Goal: Information Seeking & Learning: Find specific fact

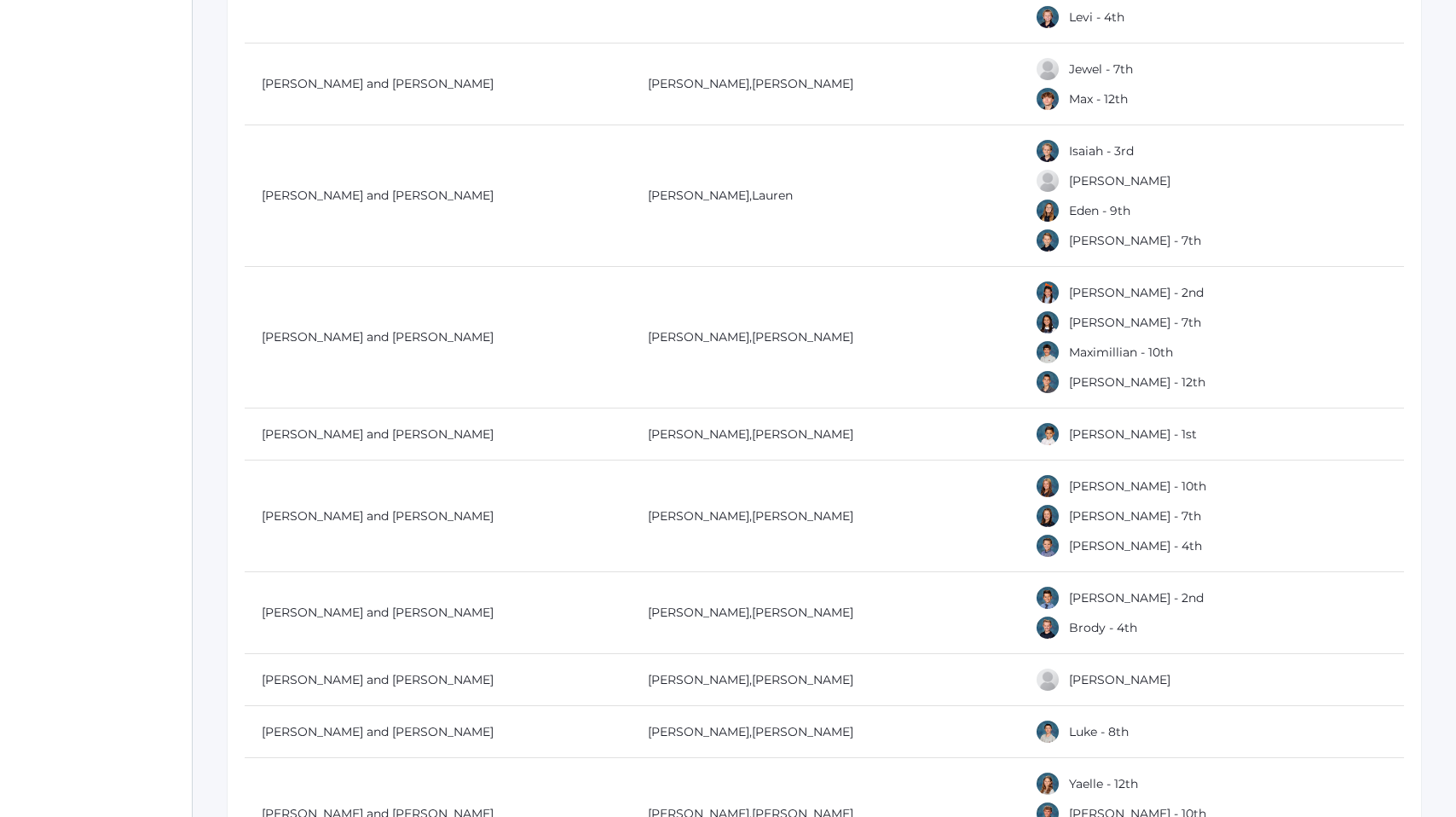
scroll to position [1671, 0]
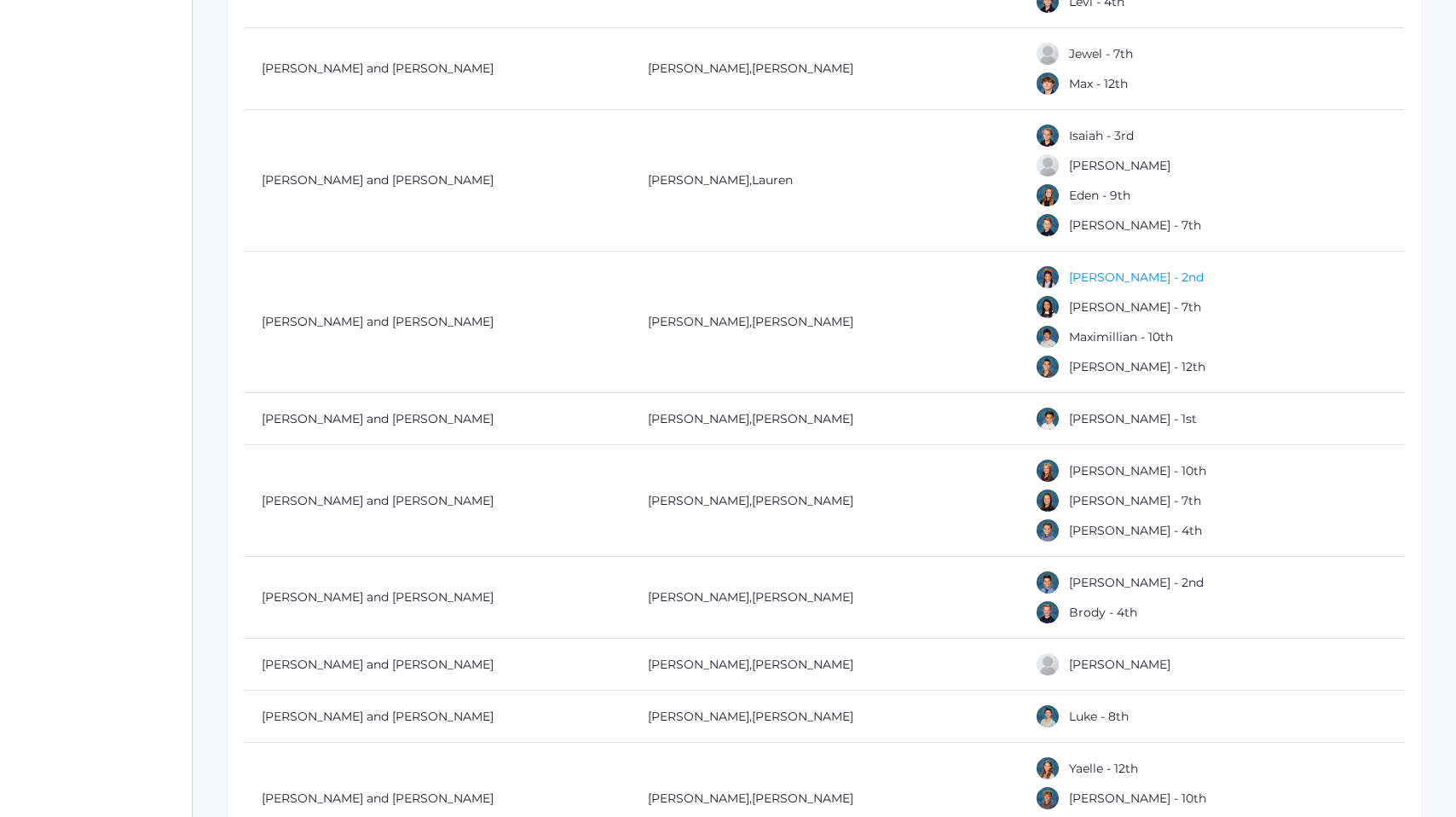
click at [1106, 273] on link "[PERSON_NAME] - 2nd" at bounding box center [1136, 276] width 135 height 15
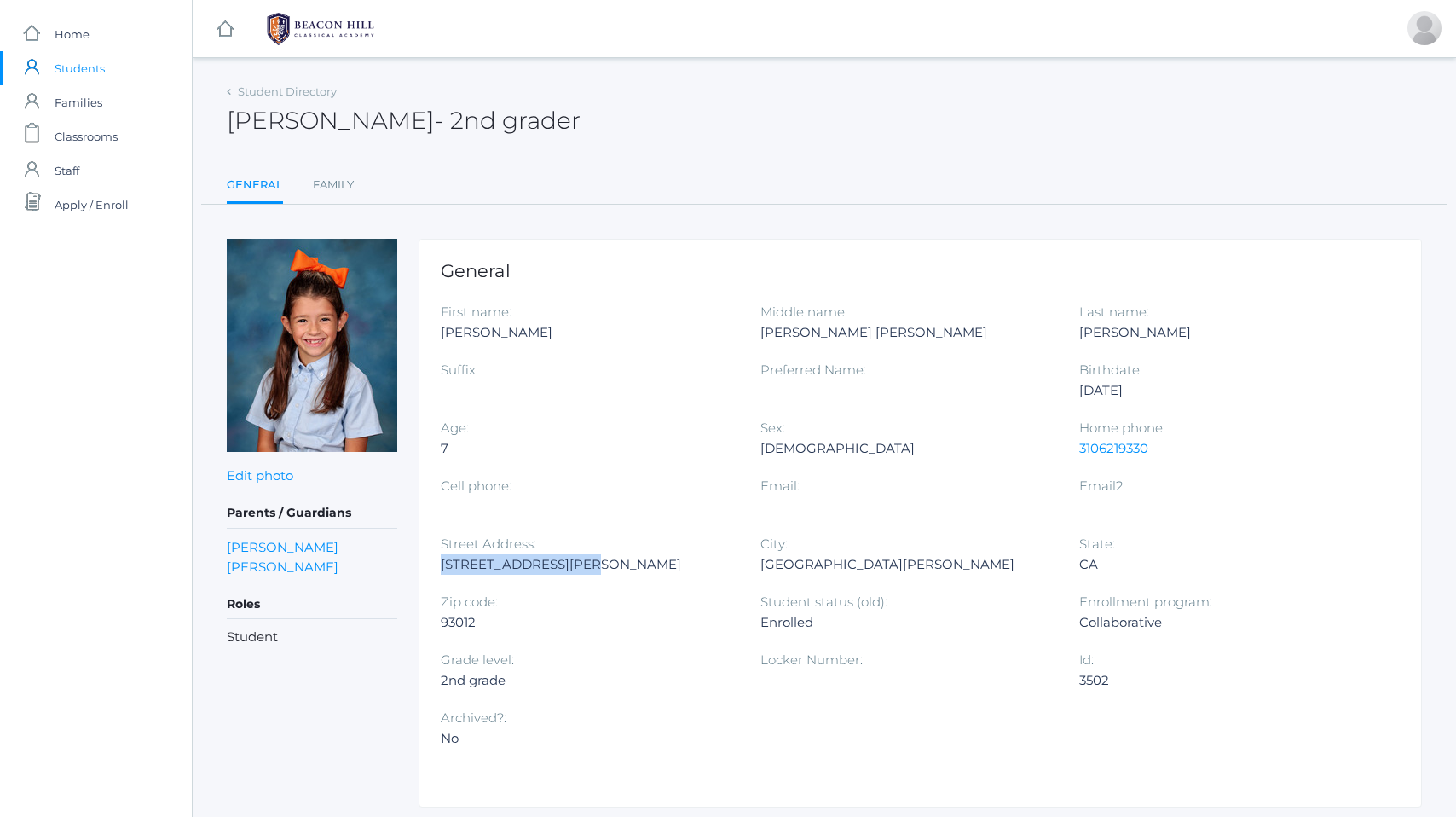
drag, startPoint x: 440, startPoint y: 565, endPoint x: 592, endPoint y: 561, distance: 152.1
click at [592, 561] on div "[STREET_ADDRESS][PERSON_NAME]" at bounding box center [588, 564] width 294 height 21
copy div "[STREET_ADDRESS][PERSON_NAME]"
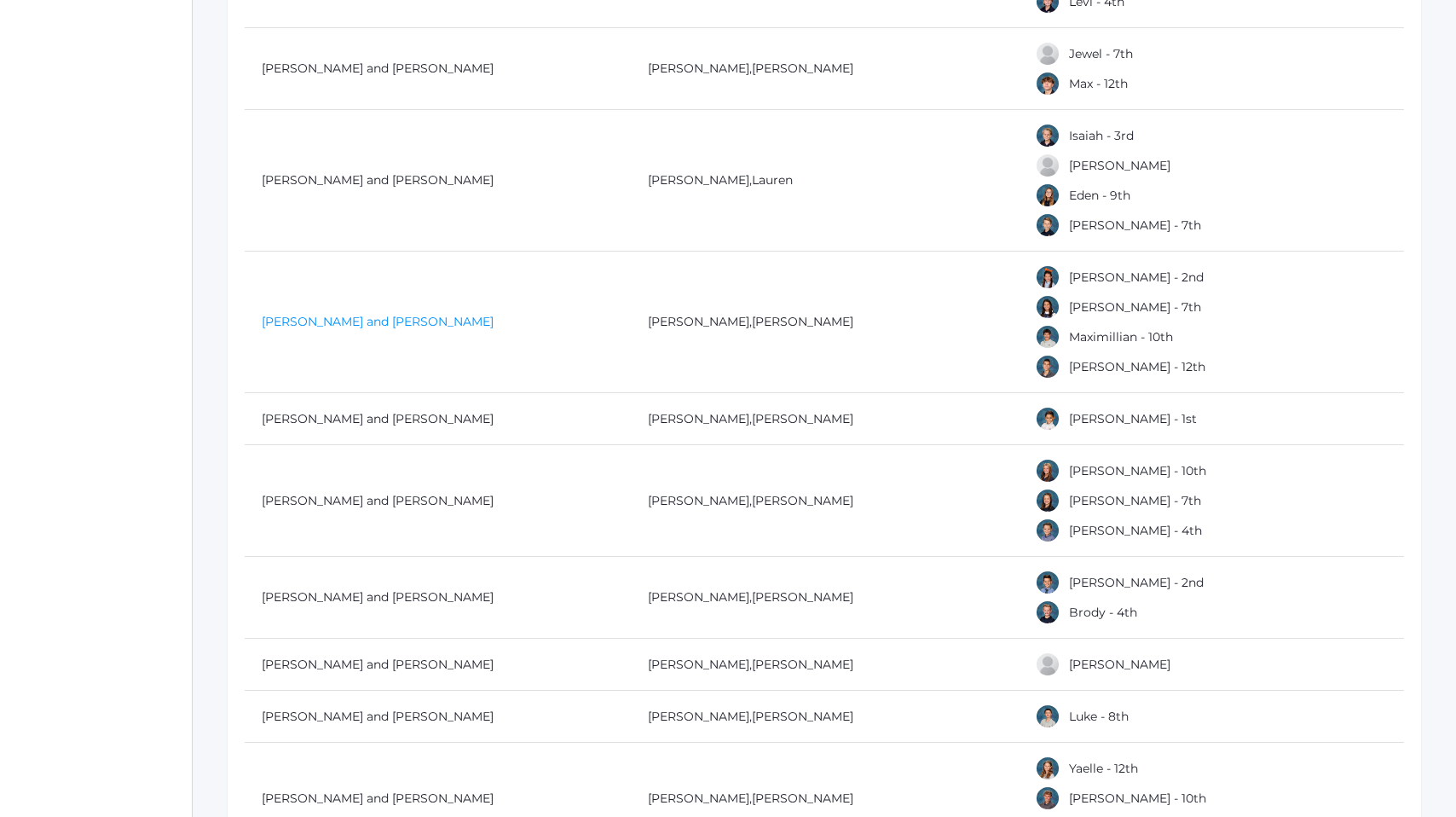
click at [303, 326] on link "[PERSON_NAME] and [PERSON_NAME]" at bounding box center [377, 321] width 232 height 15
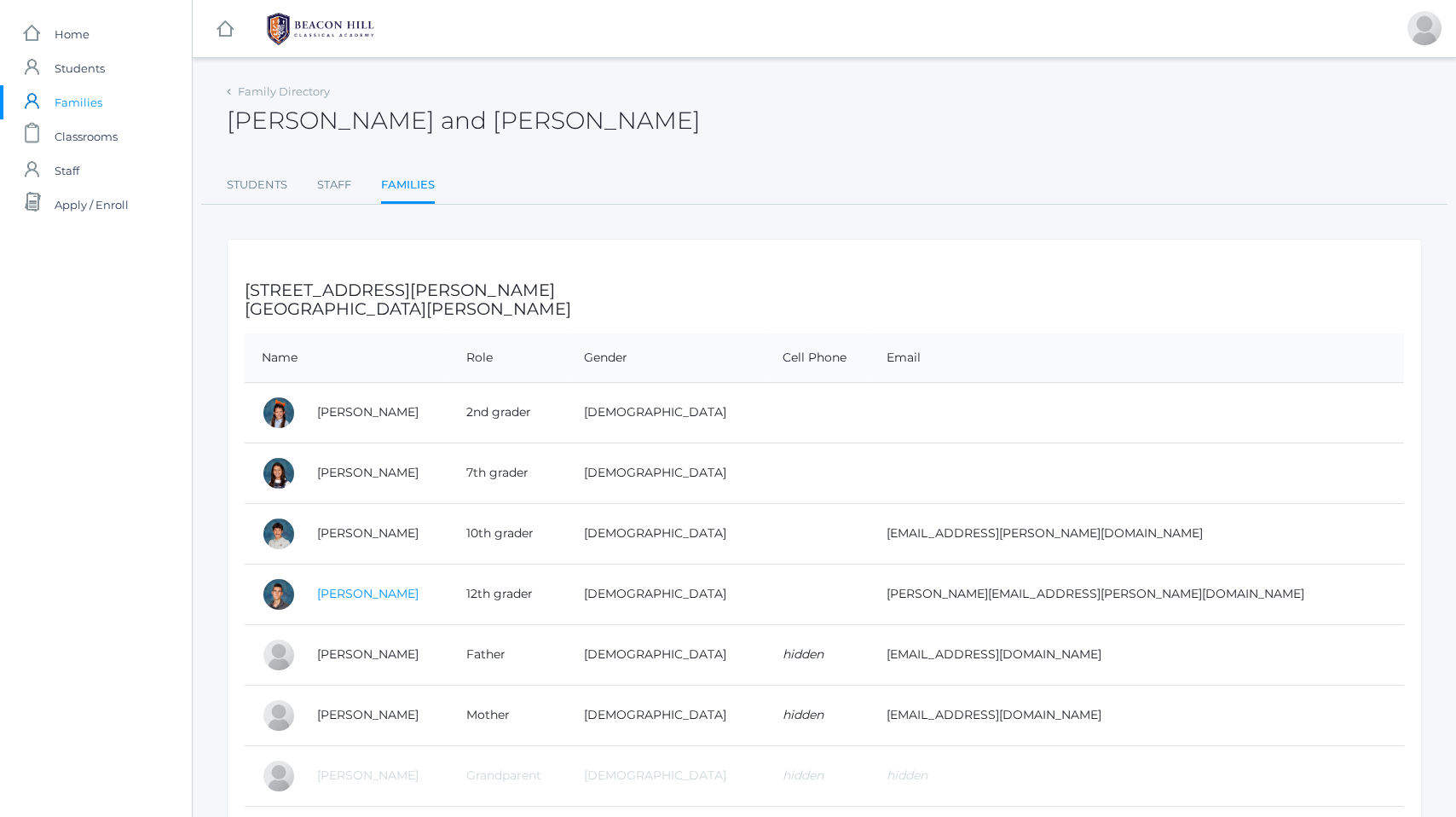
click at [360, 593] on link "[PERSON_NAME]" at bounding box center [368, 593] width 102 height 15
click at [381, 532] on link "[PERSON_NAME]" at bounding box center [368, 532] width 102 height 15
click at [344, 473] on link "[PERSON_NAME]" at bounding box center [368, 472] width 102 height 15
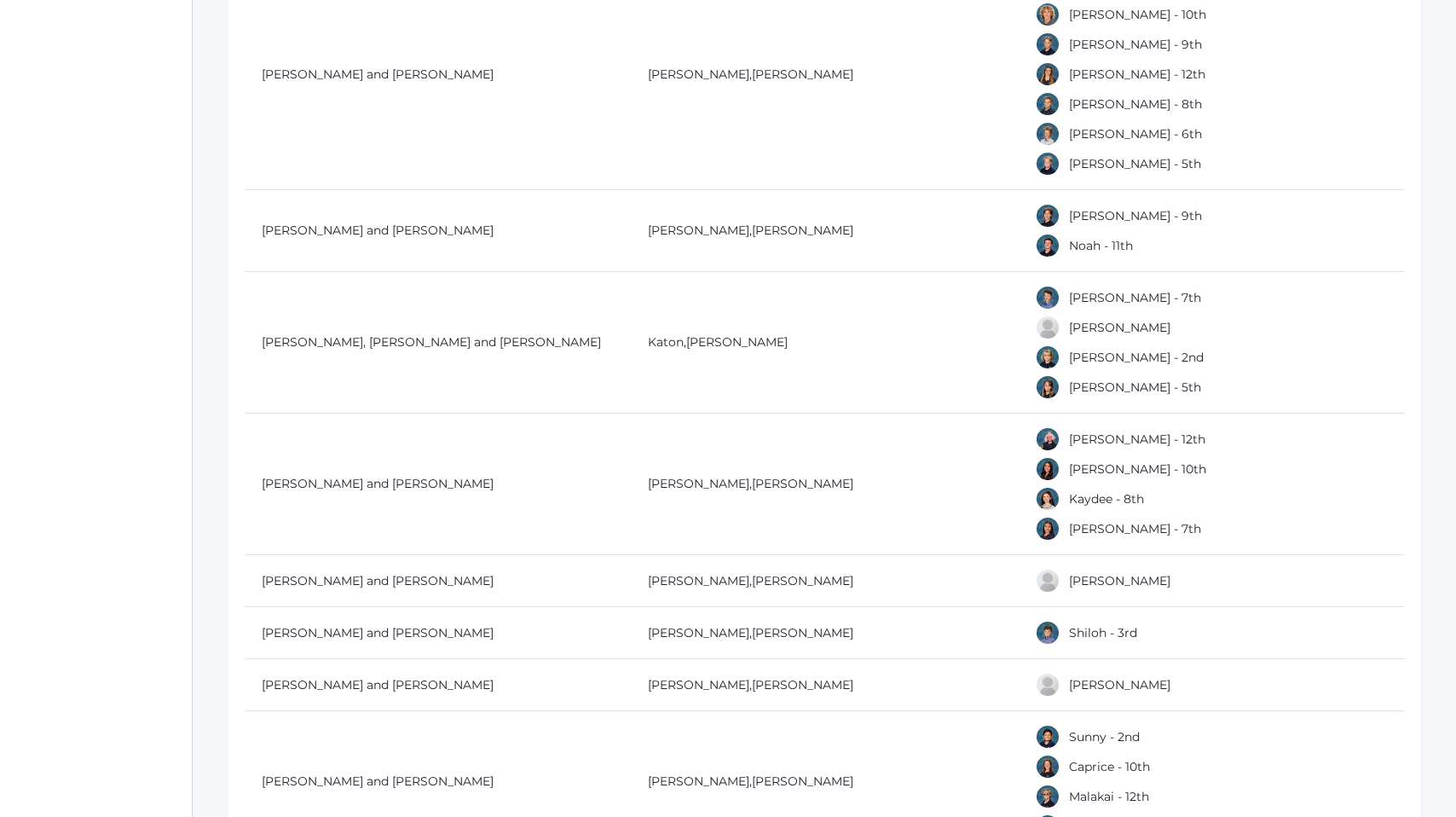
scroll to position [3546, 0]
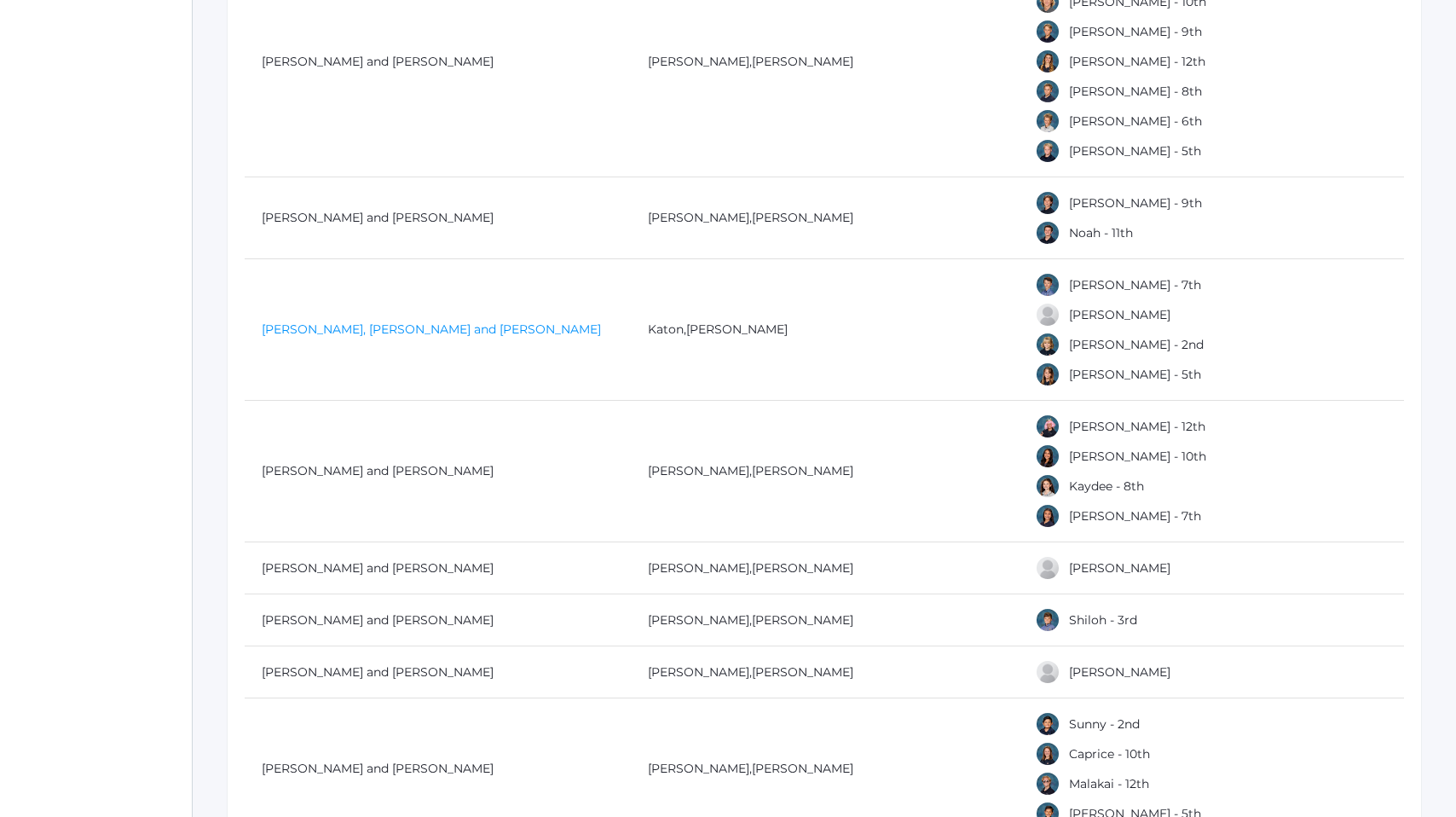
click at [300, 334] on link "[PERSON_NAME], [PERSON_NAME] and [PERSON_NAME]" at bounding box center [431, 328] width 339 height 15
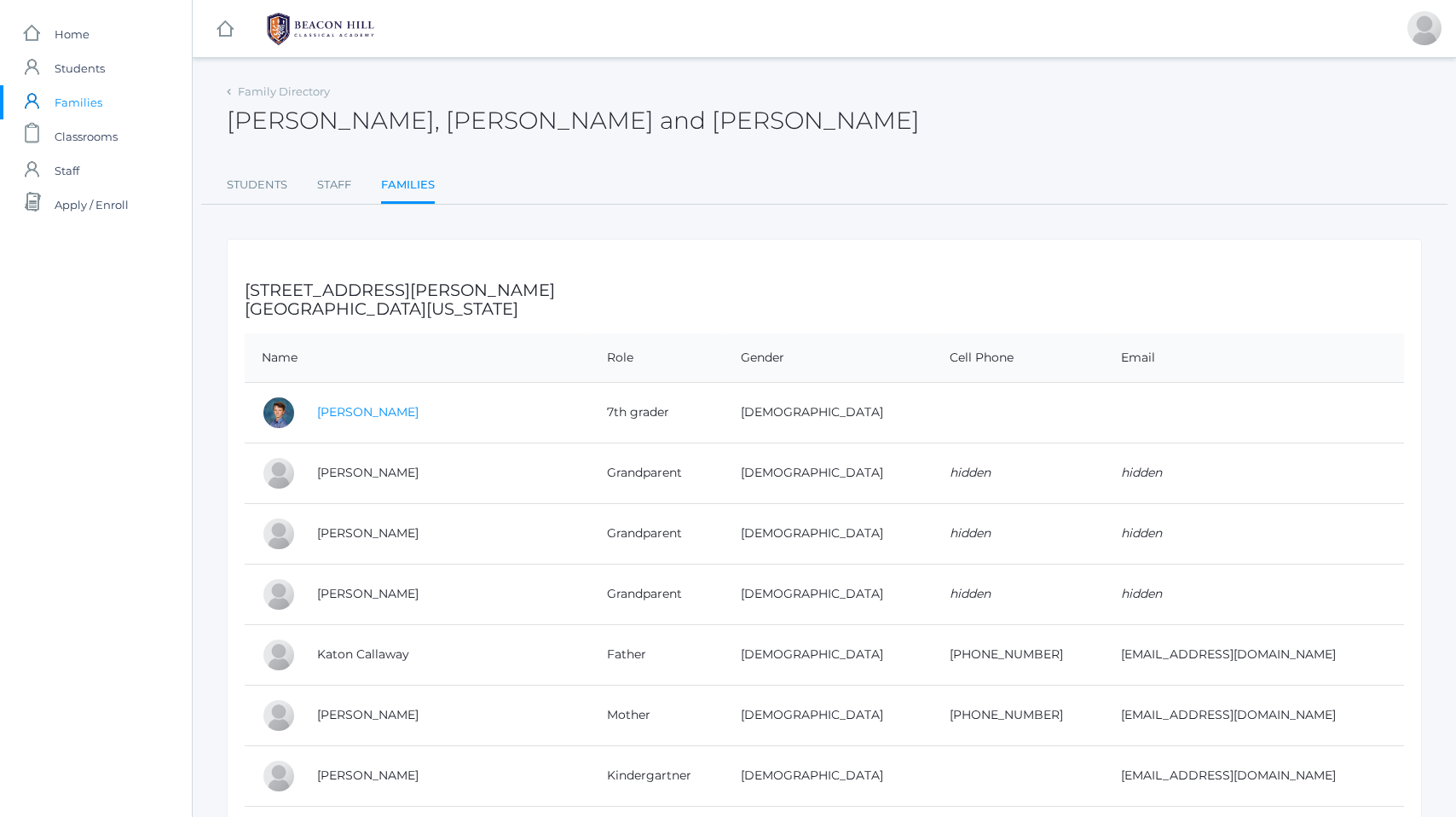
click at [352, 416] on link "[PERSON_NAME]" at bounding box center [368, 411] width 102 height 15
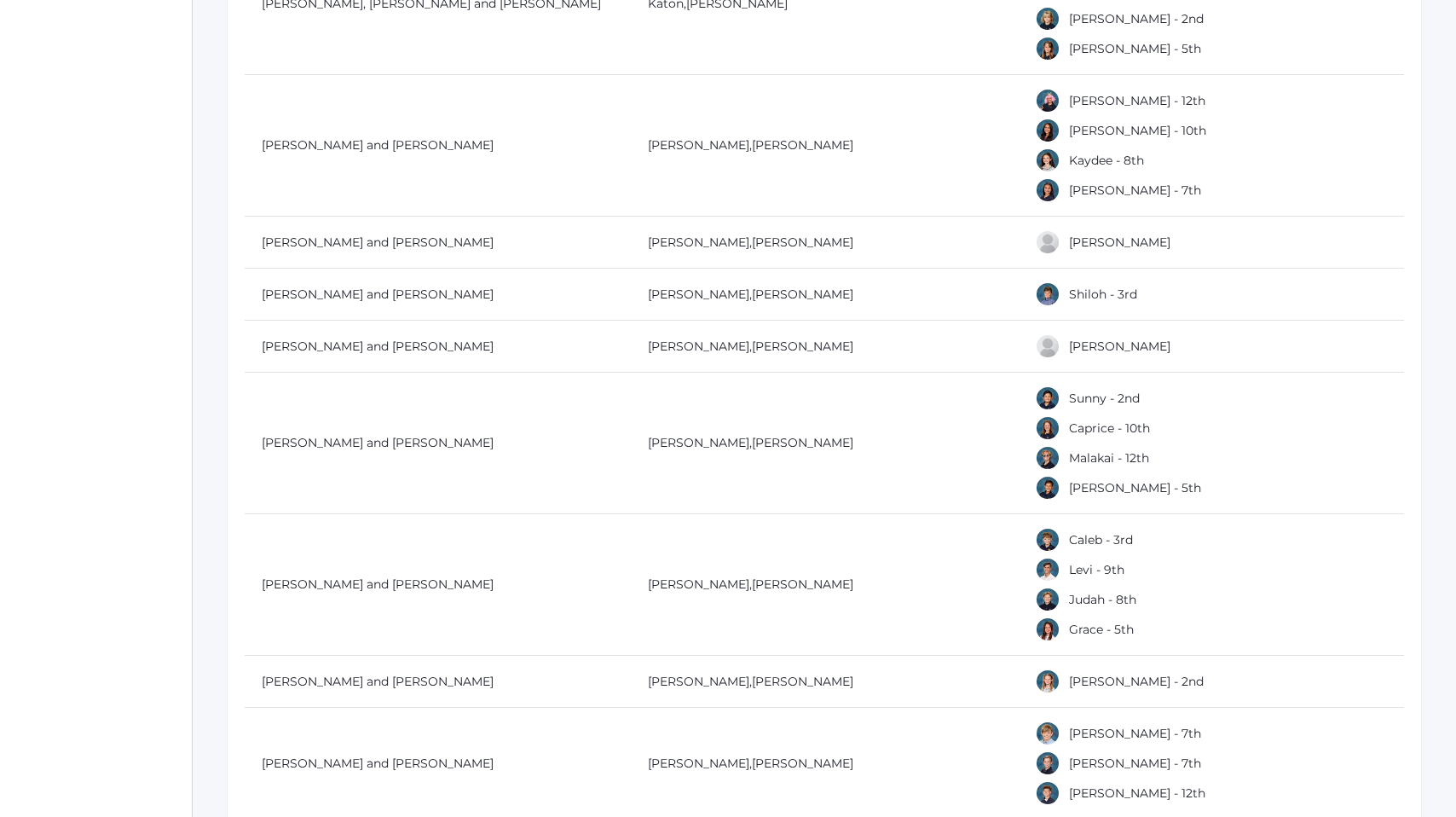
scroll to position [3888, 0]
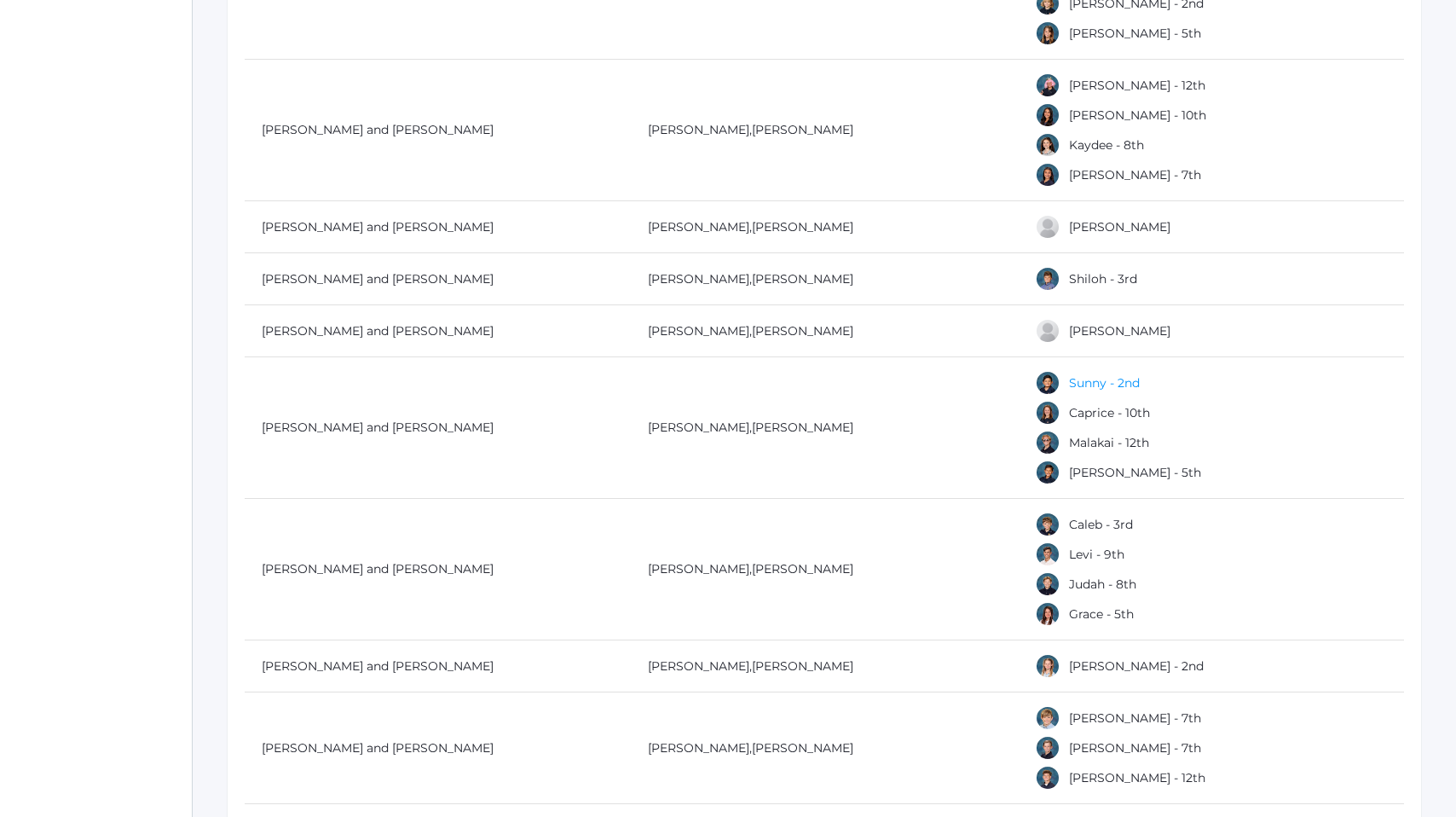
click at [1096, 386] on link "Sunny - 2nd" at bounding box center [1104, 383] width 70 height 15
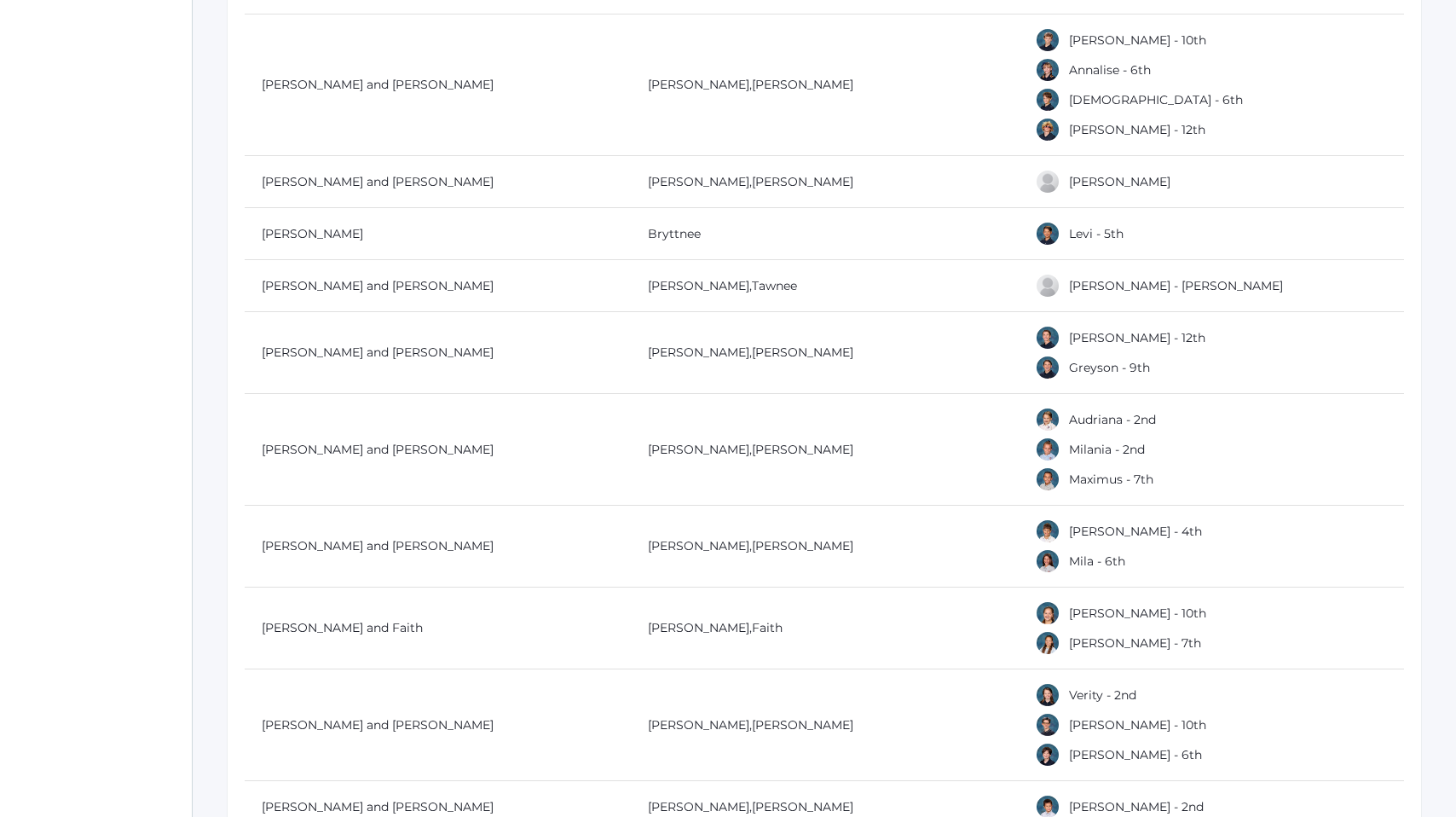
scroll to position [5388, 0]
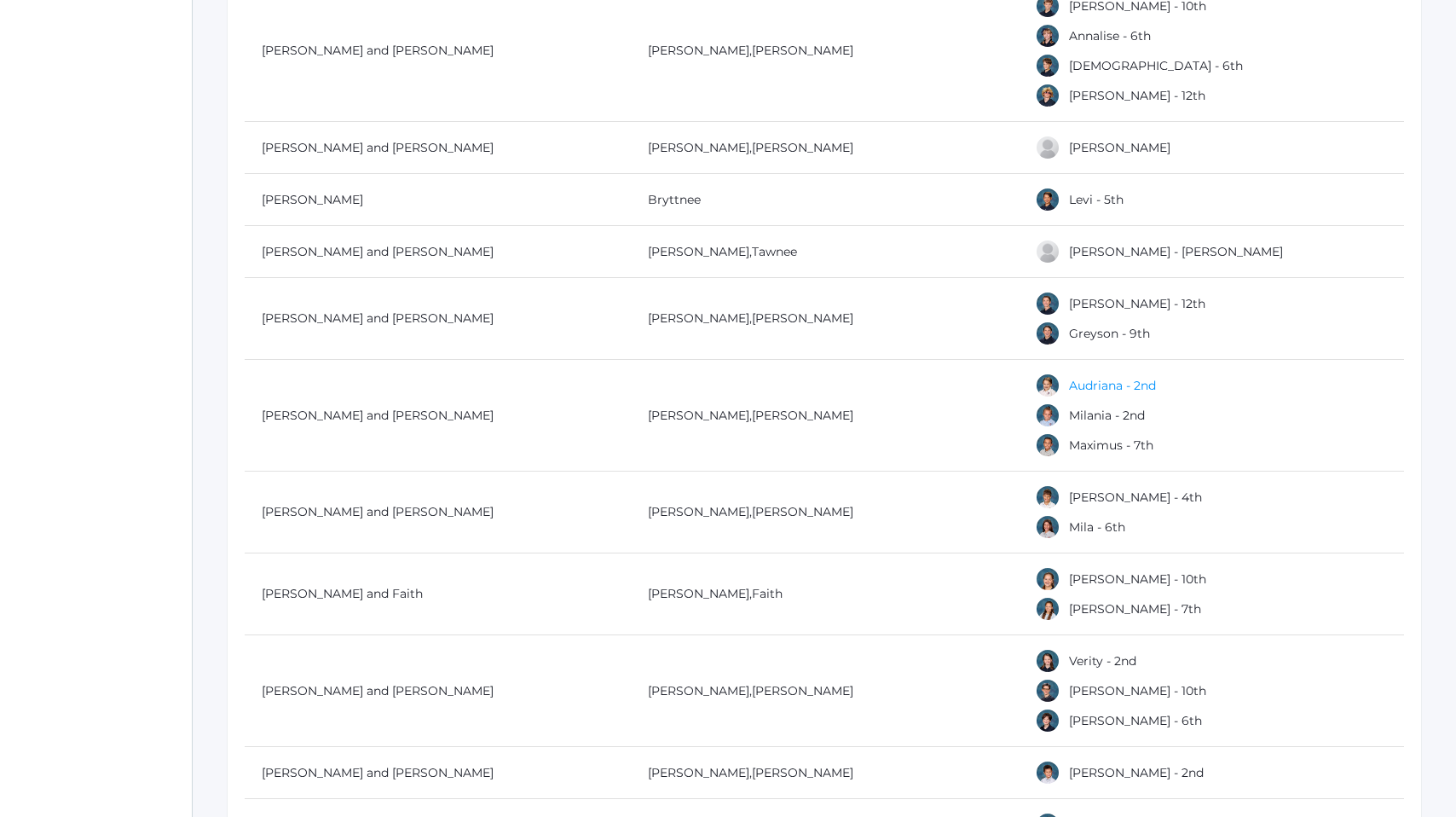
click at [1090, 387] on link "Audriana - 2nd" at bounding box center [1113, 384] width 87 height 15
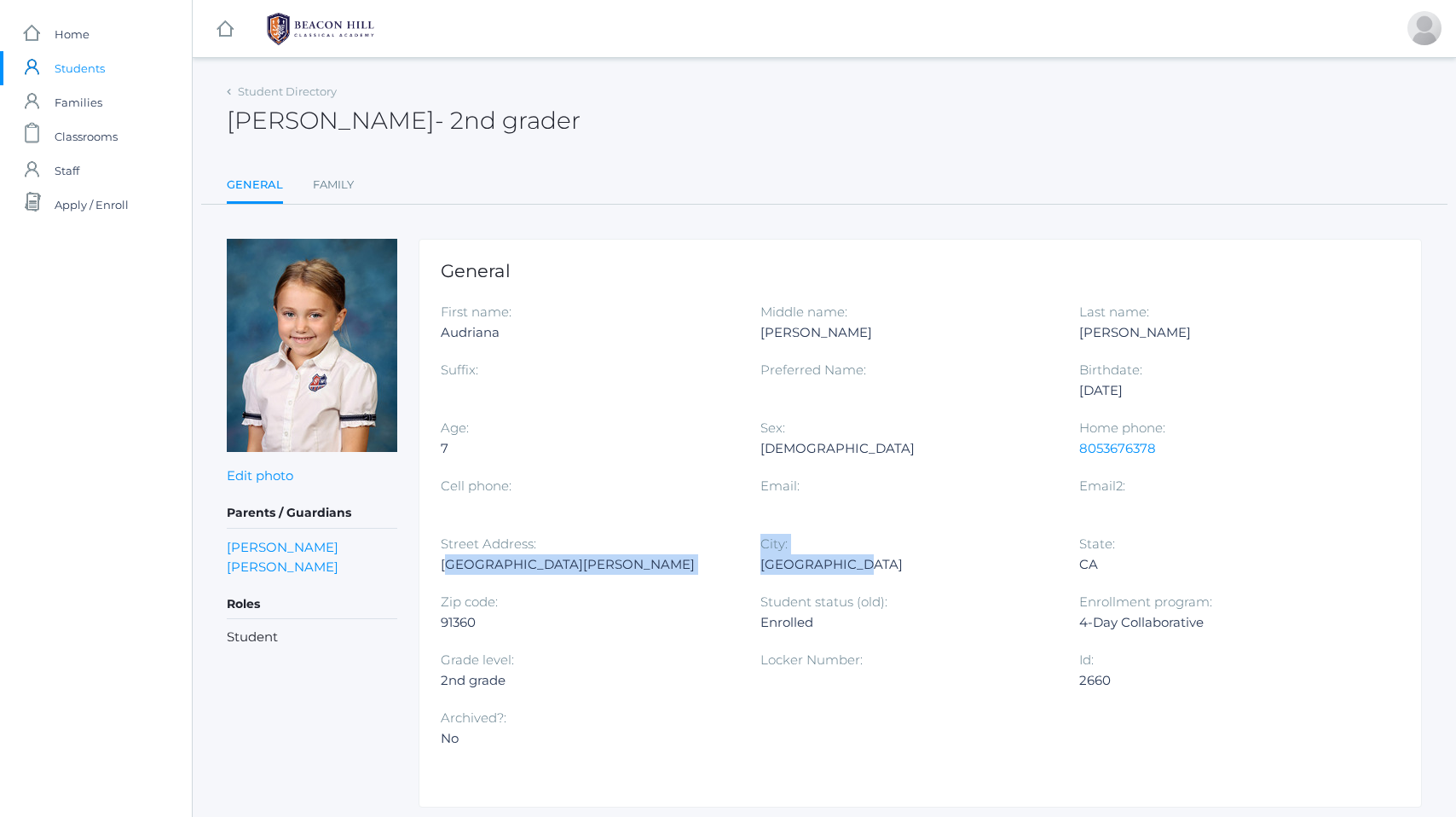
drag, startPoint x: 443, startPoint y: 566, endPoint x: 893, endPoint y: 557, distance: 450.1
click at [891, 562] on div "First name: [PERSON_NAME] Middle name: [PERSON_NAME] Last name: [PERSON_NAME] S…" at bounding box center [919, 533] width 958 height 464
click at [604, 590] on div "Street Address: [GEOGRAPHIC_DATA][PERSON_NAME]" at bounding box center [600, 562] width 319 height 58
drag, startPoint x: 435, startPoint y: 567, endPoint x: 835, endPoint y: 587, distance: 400.5
click at [835, 587] on div "General First name: [PERSON_NAME] Middle name: [PERSON_NAME] Last name: [PERSON…" at bounding box center [919, 524] width 1003 height 569
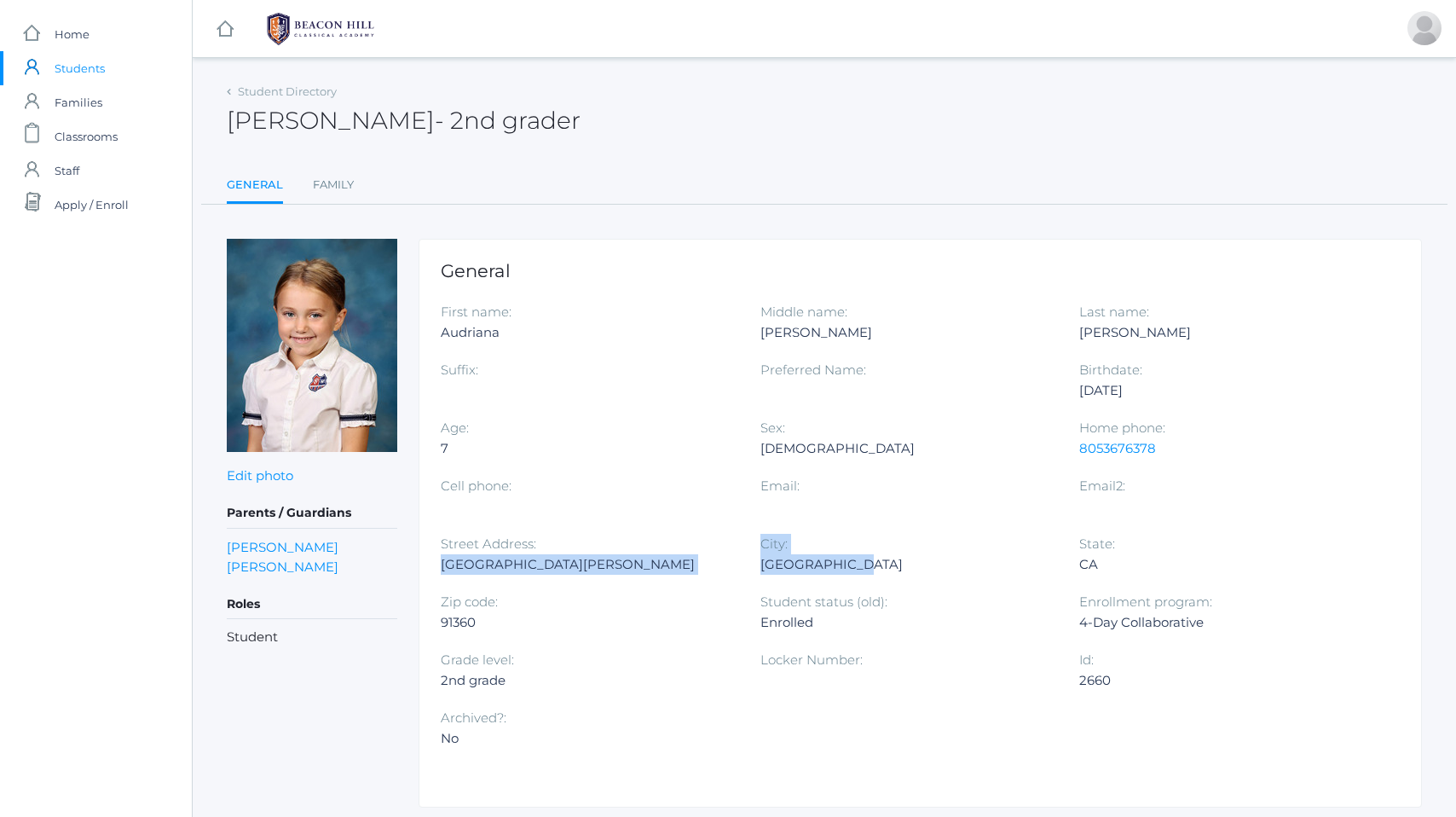
copy div "1553 [PERSON_NAME][GEOGRAPHIC_DATA]: [GEOGRAPHIC_DATA]"
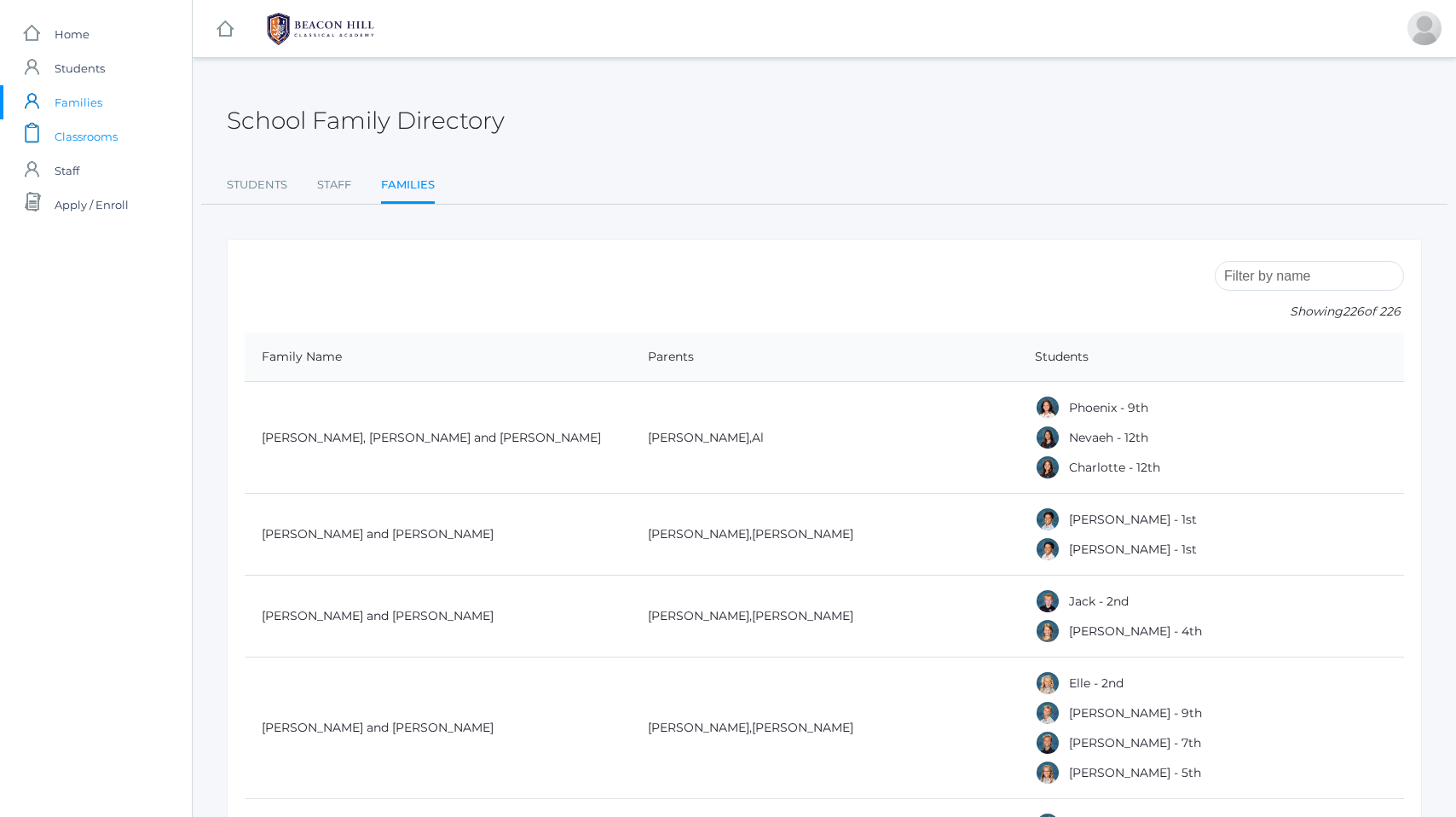
click at [73, 140] on span "Classrooms" at bounding box center [86, 136] width 63 height 34
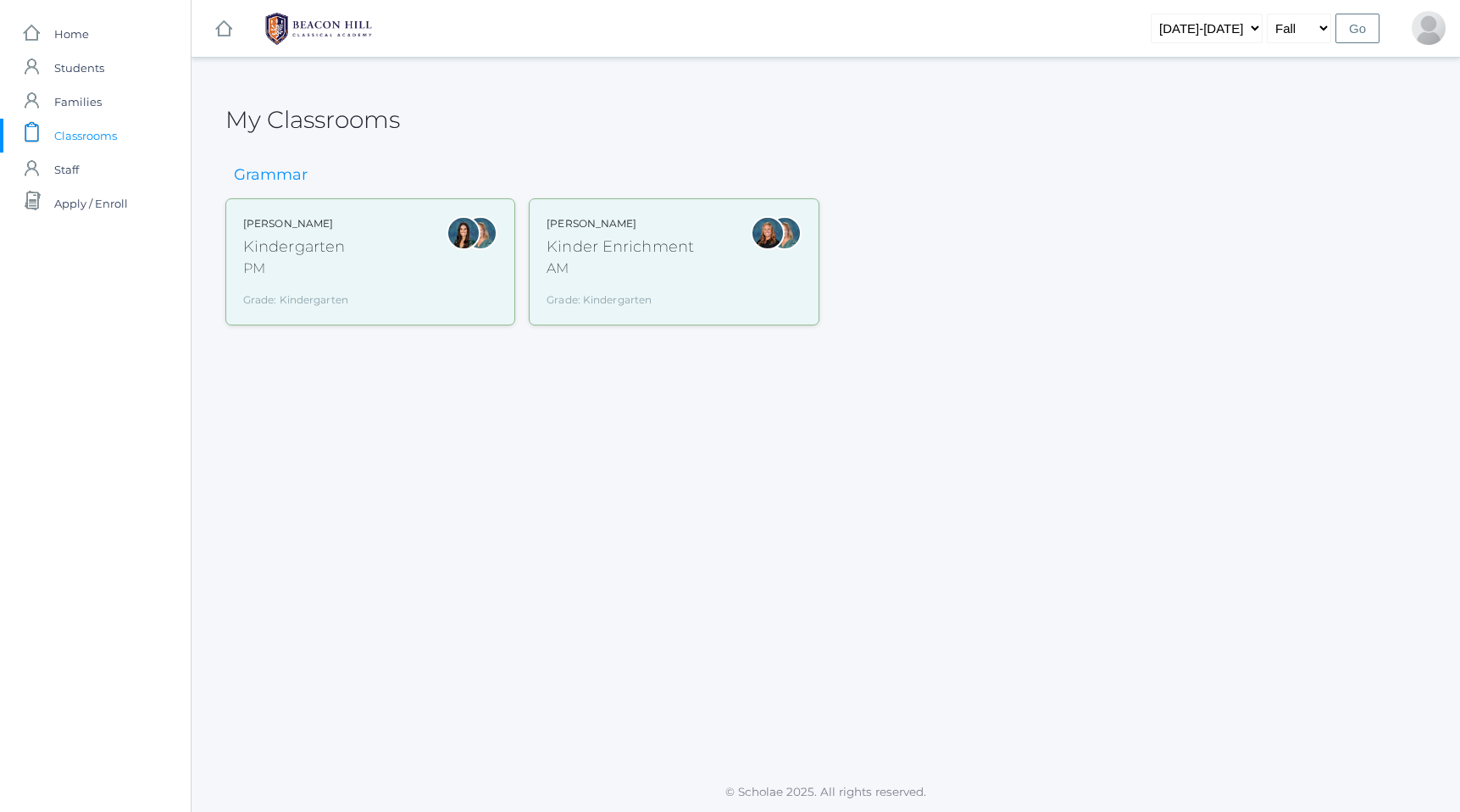
click at [262, 247] on div "Kindergarten" at bounding box center [295, 247] width 105 height 23
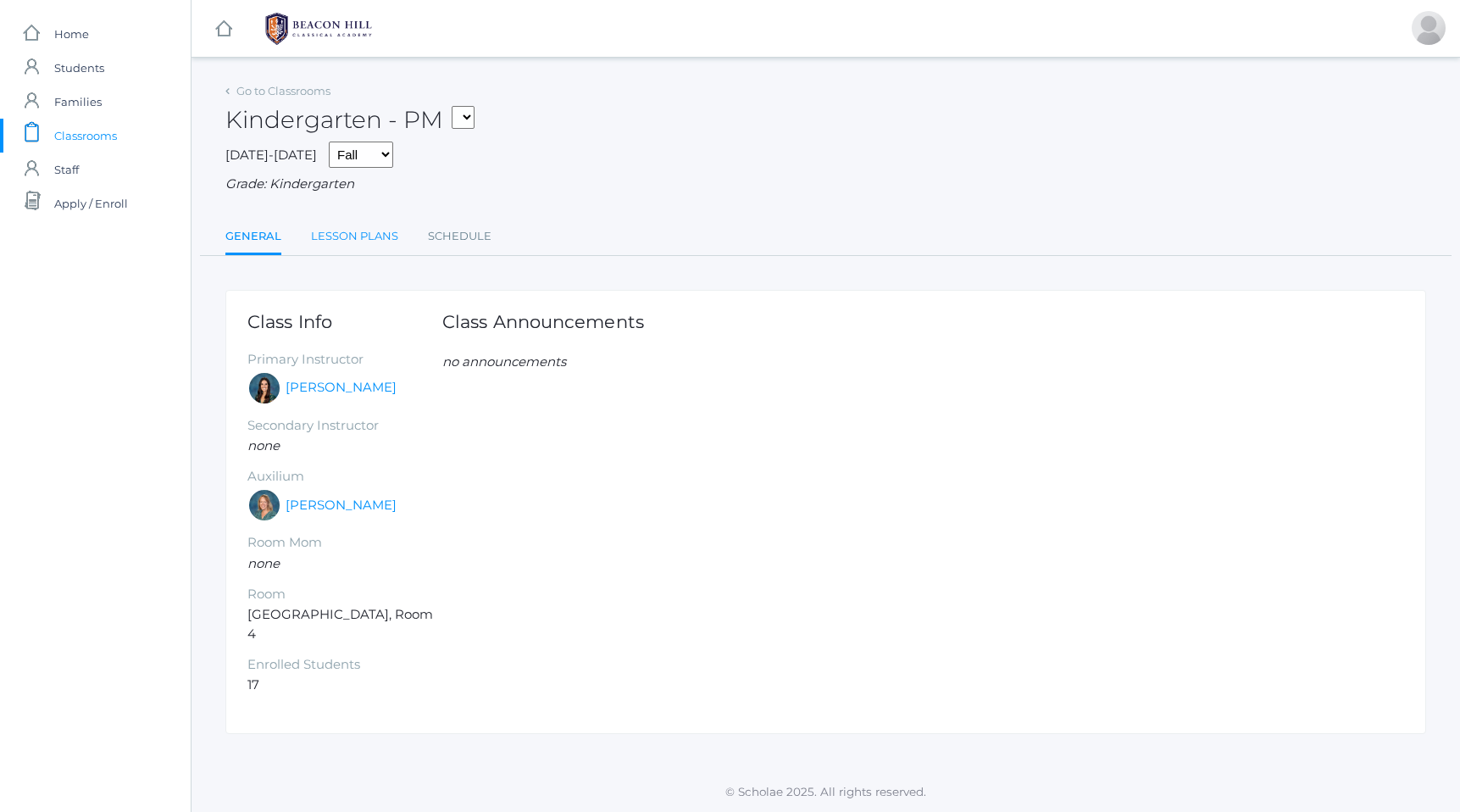
click at [358, 238] on link "Lesson Plans" at bounding box center [355, 237] width 87 height 34
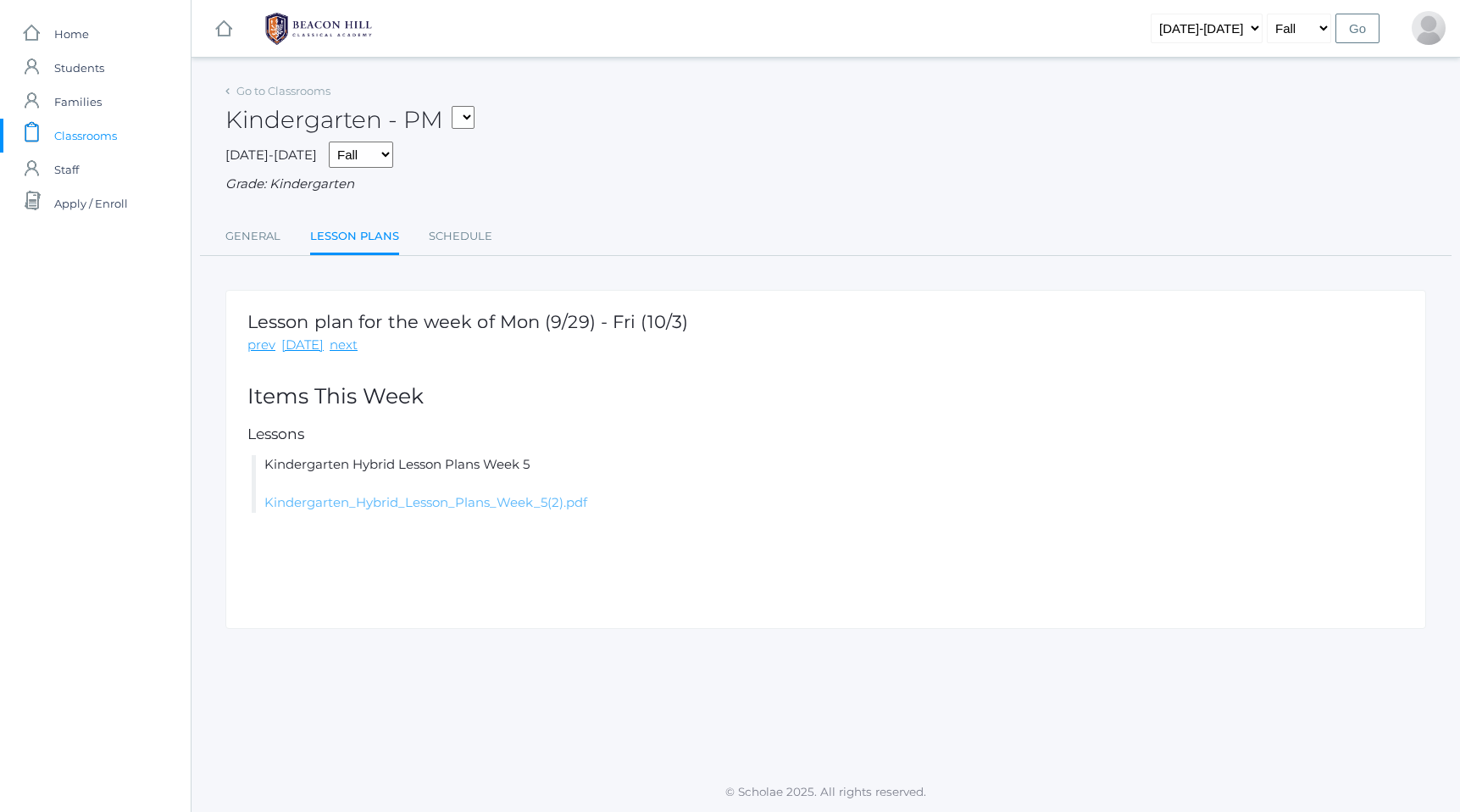
click at [411, 507] on link "Kindergarten_Hybrid_Lesson_Plans_Week_5(2).pdf" at bounding box center [426, 502] width 323 height 16
